Goal: Task Accomplishment & Management: Manage account settings

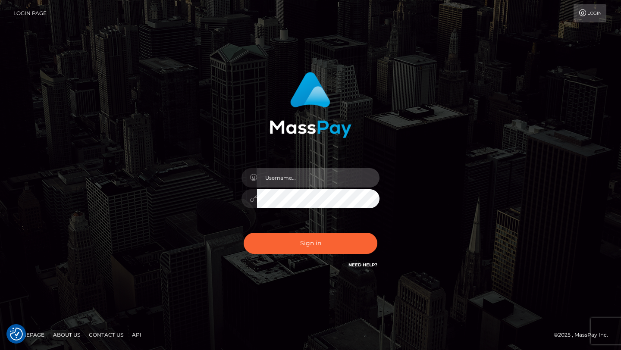
type input "[PERSON_NAME]"
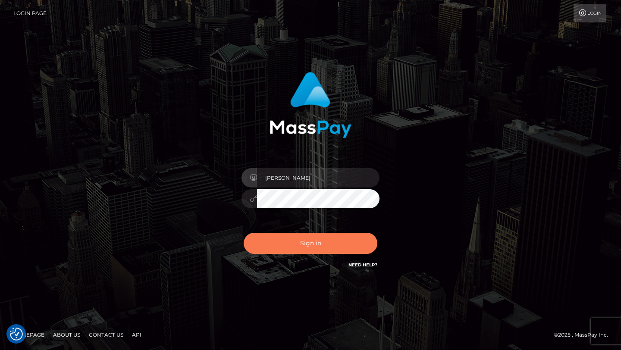
click at [290, 240] on button "Sign in" at bounding box center [310, 243] width 134 height 21
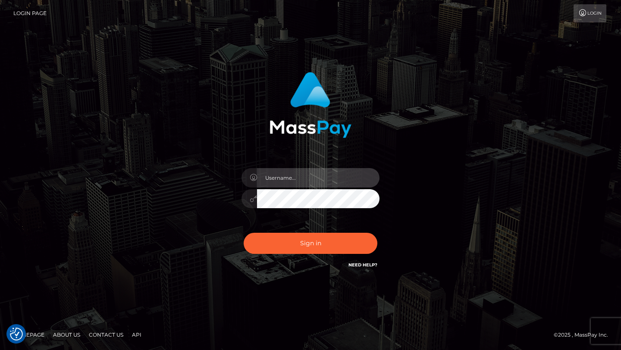
click at [315, 179] on input "text" at bounding box center [318, 177] width 122 height 19
type input "Amil Alizada"
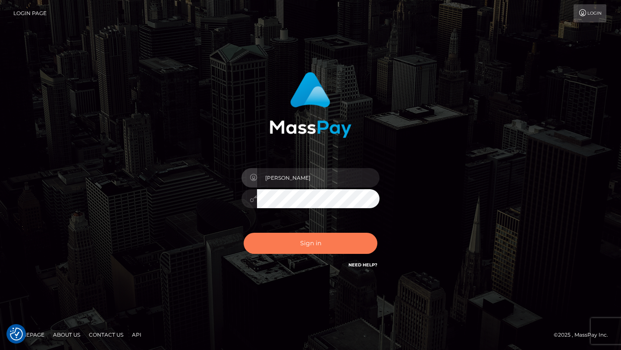
click at [317, 247] on button "Sign in" at bounding box center [310, 243] width 134 height 21
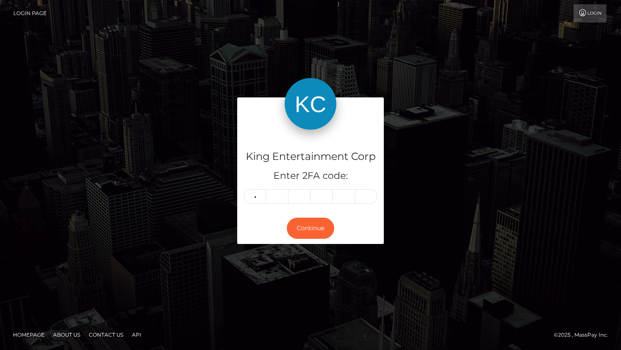
type input "2"
type input "7"
type input "4"
type input "2"
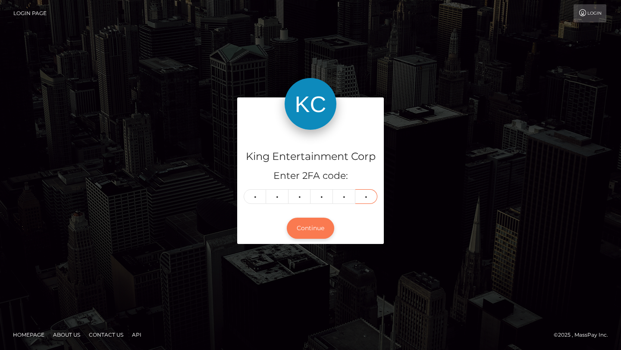
type input "4"
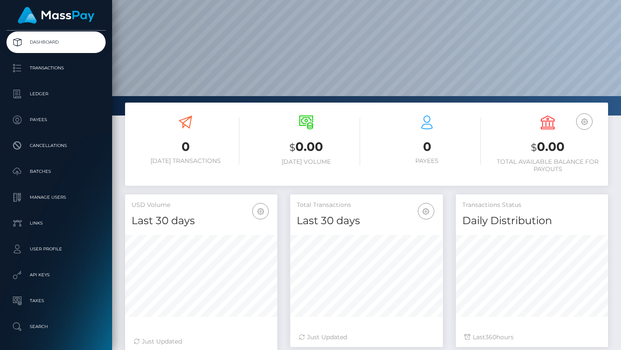
scroll to position [72, 0]
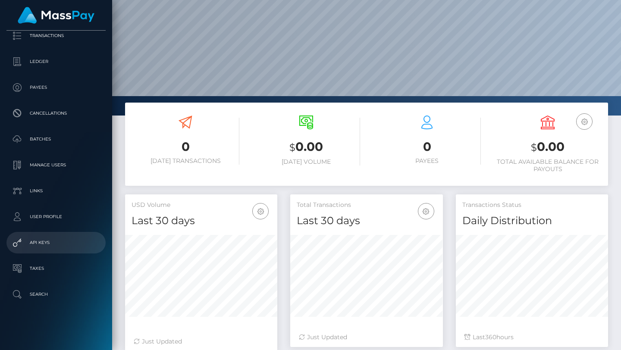
click at [47, 244] on p "API Keys" at bounding box center [56, 242] width 92 height 13
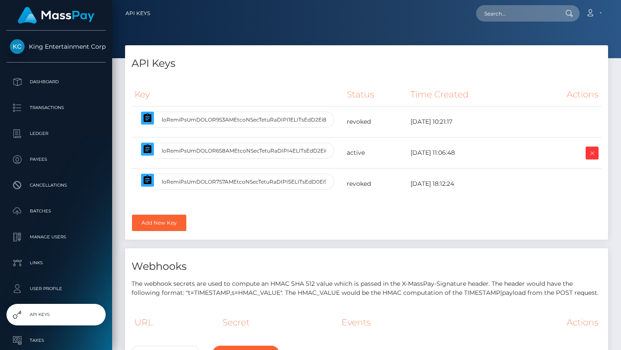
select select
click at [241, 150] on input "text" at bounding box center [244, 151] width 180 height 16
click at [148, 148] on icon "button" at bounding box center [147, 148] width 8 height 9
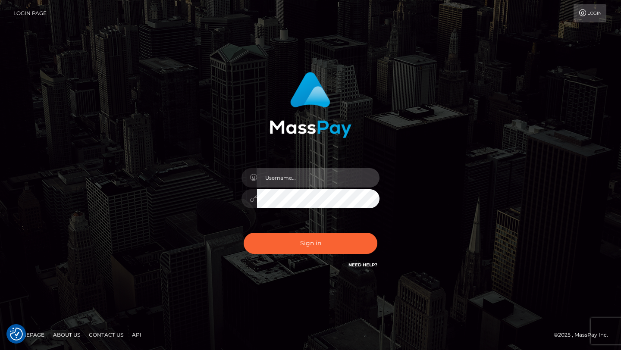
click at [315, 177] on input "text" at bounding box center [318, 177] width 122 height 19
type input "Amil Alizada"
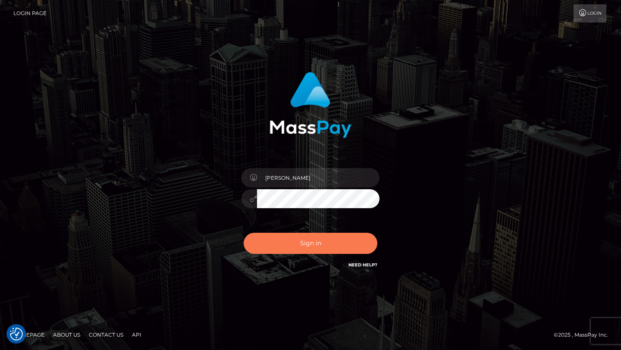
click at [322, 245] on button "Sign in" at bounding box center [310, 243] width 134 height 21
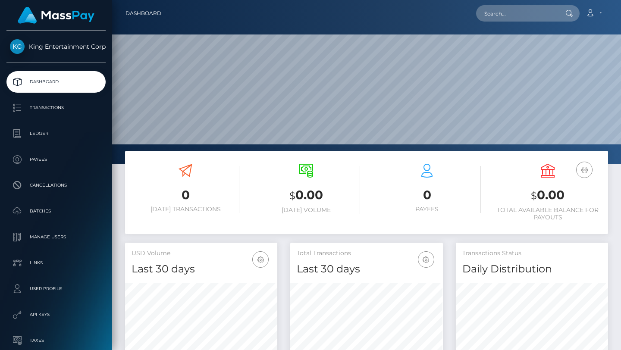
scroll to position [153, 152]
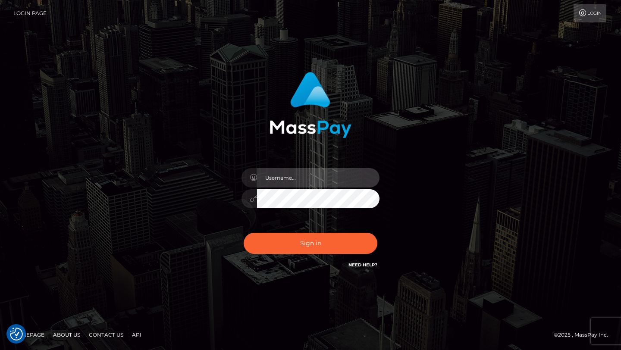
click at [293, 179] on input "text" at bounding box center [318, 177] width 122 height 19
type input "[PERSON_NAME]"
click at [306, 263] on div "Sign in Need Help?" at bounding box center [310, 247] width 151 height 38
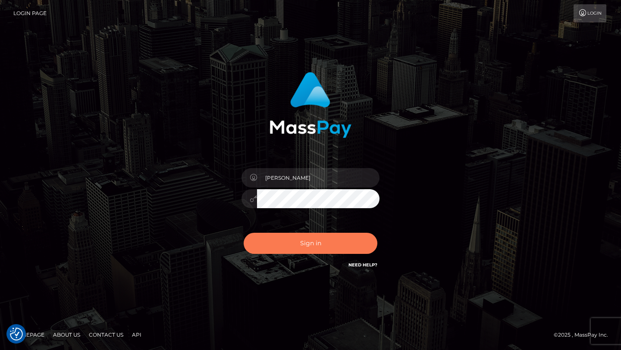
click at [314, 242] on button "Sign in" at bounding box center [310, 243] width 134 height 21
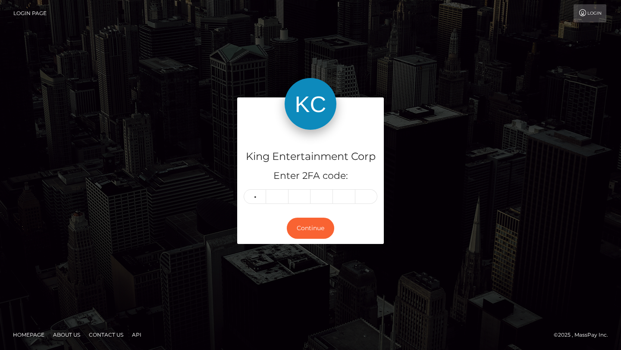
type input "9"
type input "8"
type input "0"
type input "9"
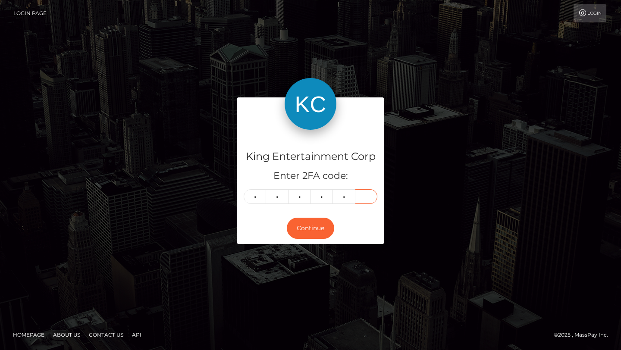
type input "4"
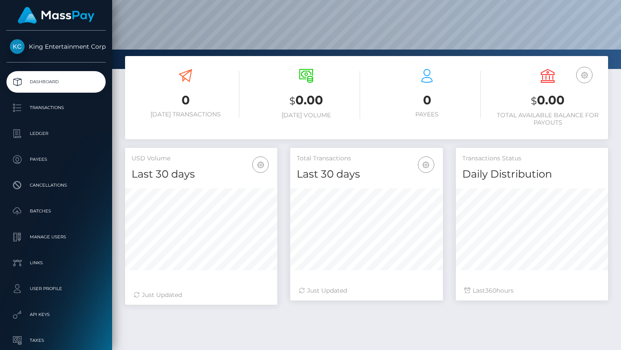
scroll to position [97, 0]
